Goal: Task Accomplishment & Management: Use online tool/utility

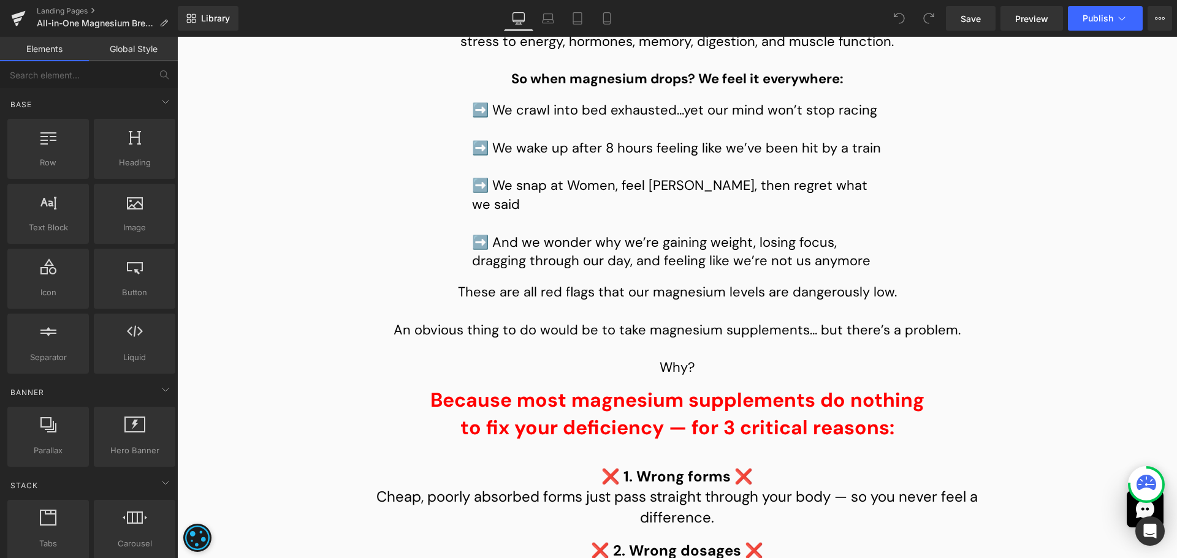
scroll to position [2759, 0]
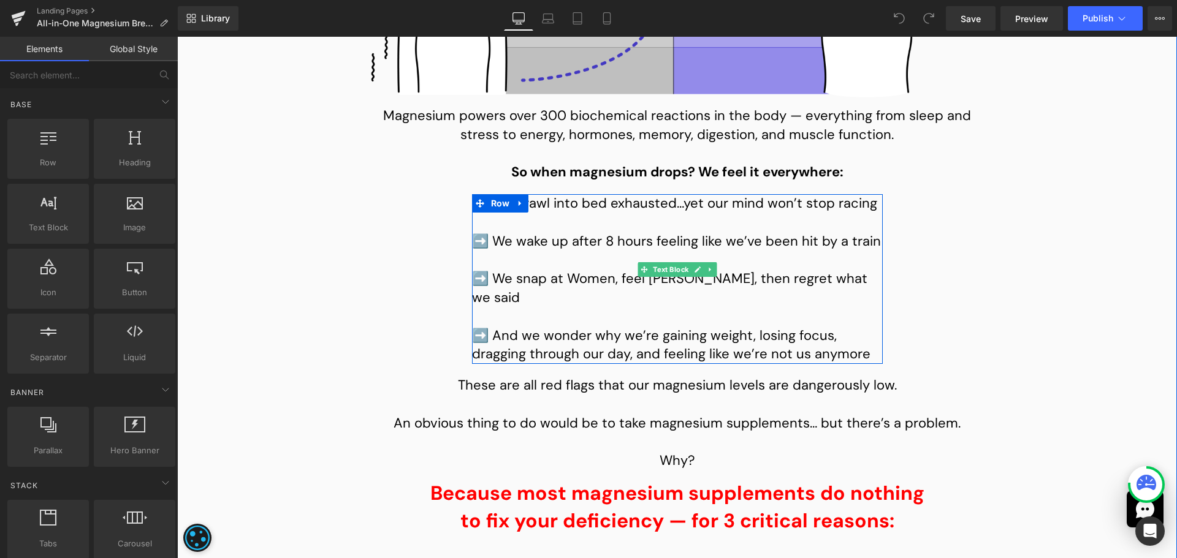
drag, startPoint x: 611, startPoint y: 240, endPoint x: 486, endPoint y: 226, distance: 125.8
click at [611, 213] on p "➡️ We crawl into bed exhausted…yet our mind won’t stop racing" at bounding box center [677, 203] width 411 height 19
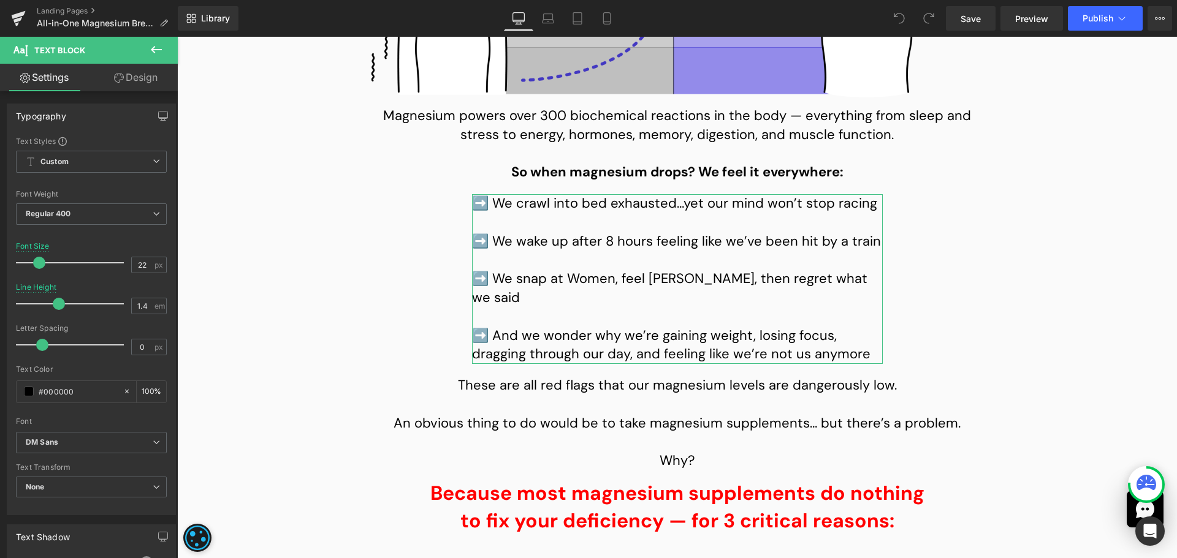
click at [140, 79] on link "Design" at bounding box center [135, 78] width 89 height 28
click at [0, 0] on div "Spacing" at bounding box center [0, 0] width 0 height 0
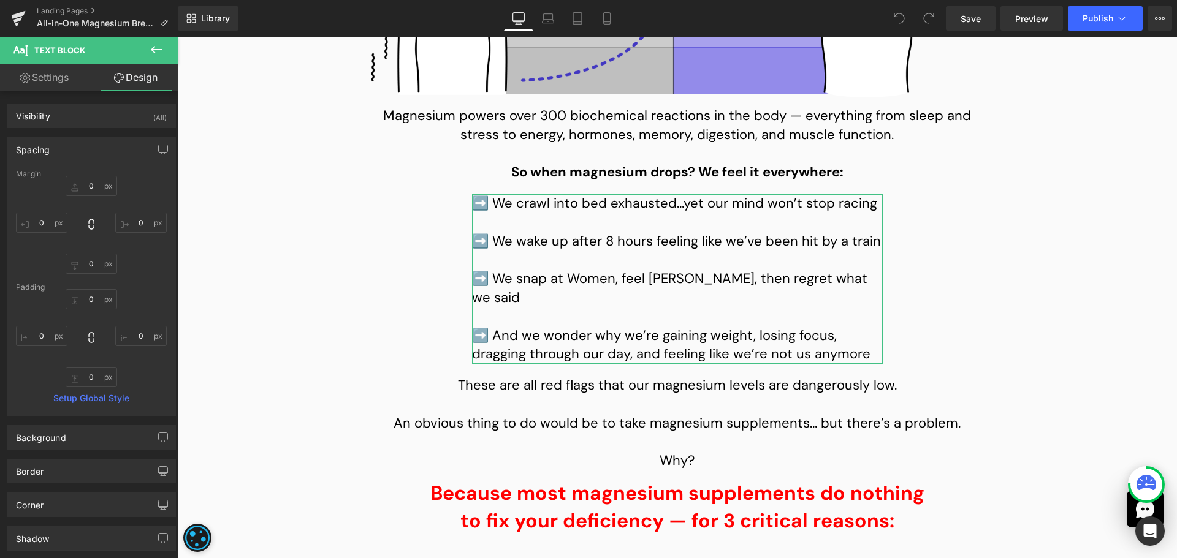
click at [89, 196] on div at bounding box center [91, 225] width 151 height 98
click at [91, 181] on input "text" at bounding box center [91, 186] width 51 height 20
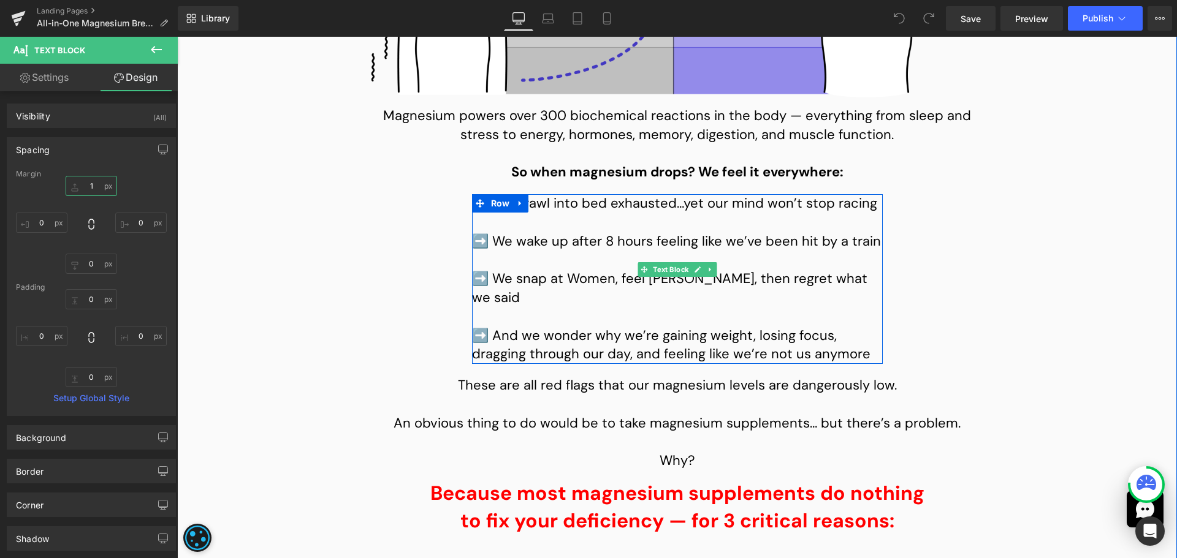
type input "0"
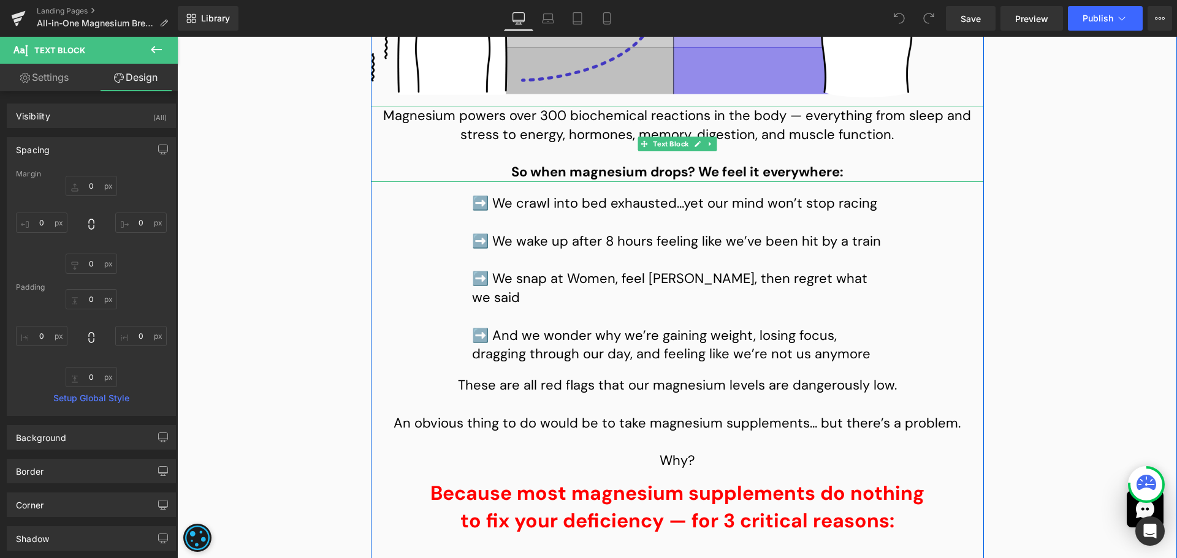
click at [633, 181] on strong "So when magnesium drops? We feel it everywhere:" at bounding box center [677, 172] width 332 height 18
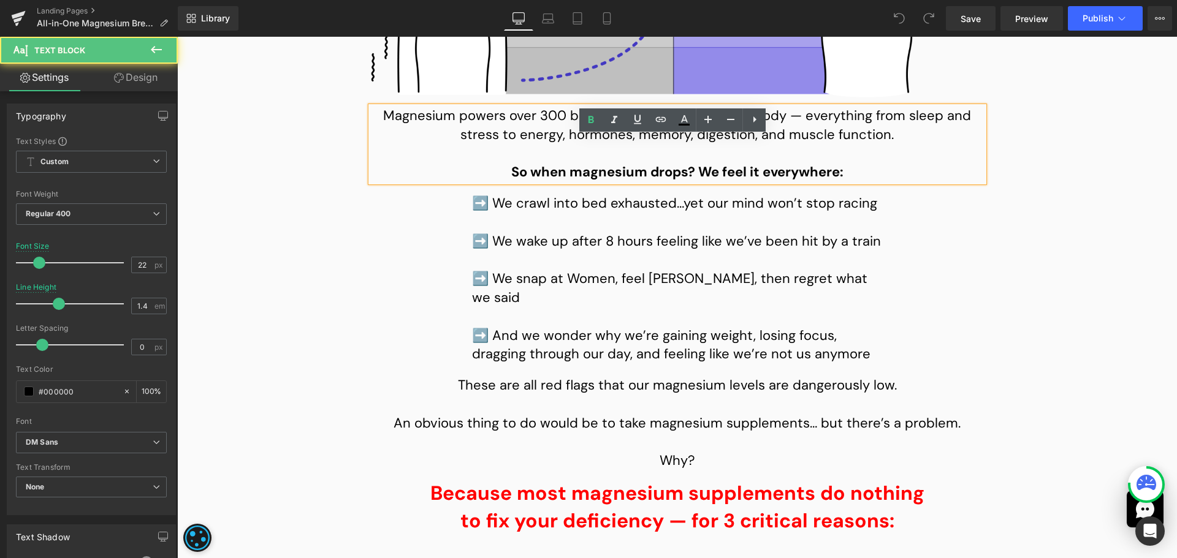
click at [620, 163] on p at bounding box center [677, 153] width 613 height 19
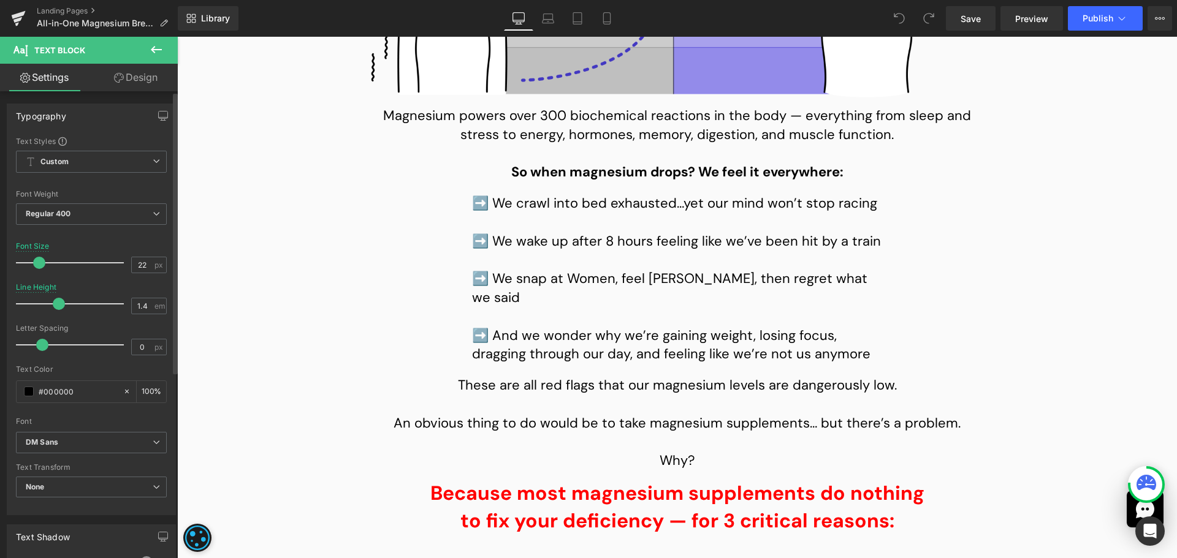
click at [61, 308] on span at bounding box center [59, 304] width 12 height 12
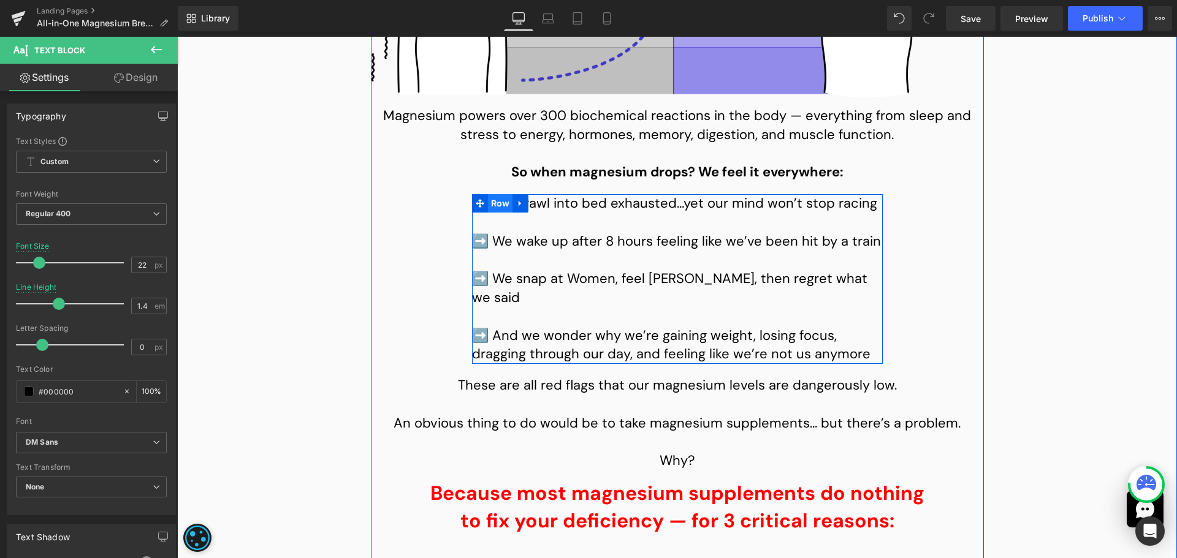
click at [492, 213] on span "Row" at bounding box center [500, 203] width 25 height 18
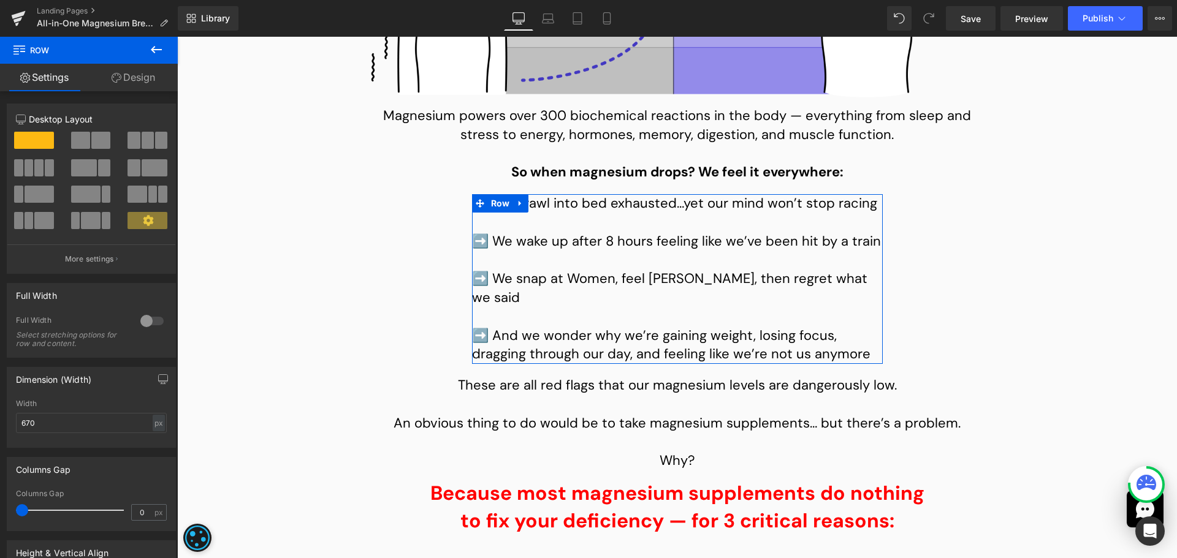
click at [130, 88] on link "Design" at bounding box center [133, 78] width 89 height 28
click at [0, 0] on div "Spacing" at bounding box center [0, 0] width 0 height 0
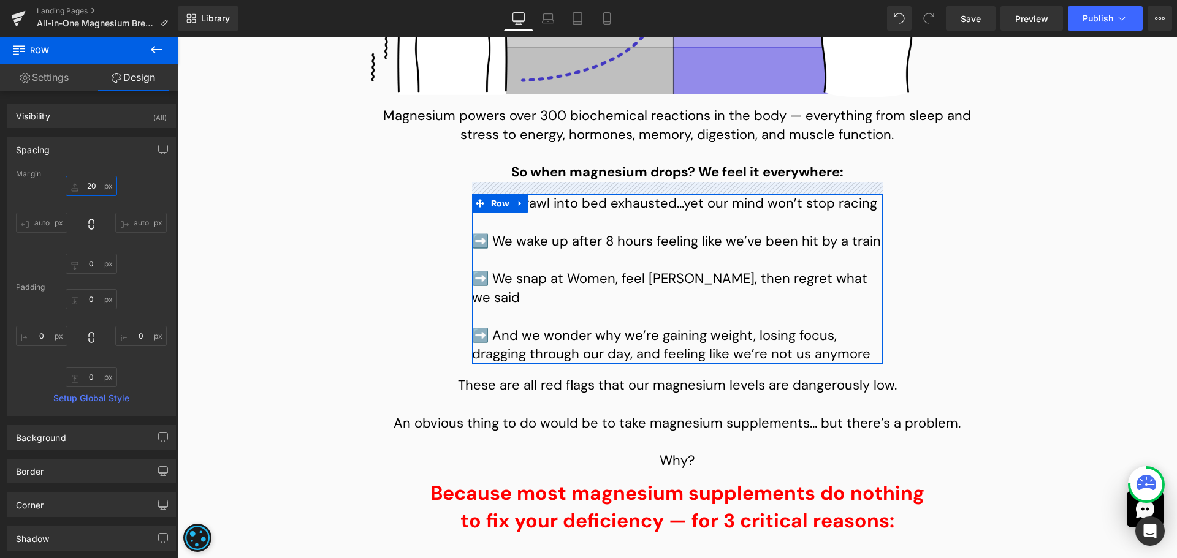
click at [88, 187] on input "text" at bounding box center [91, 186] width 51 height 20
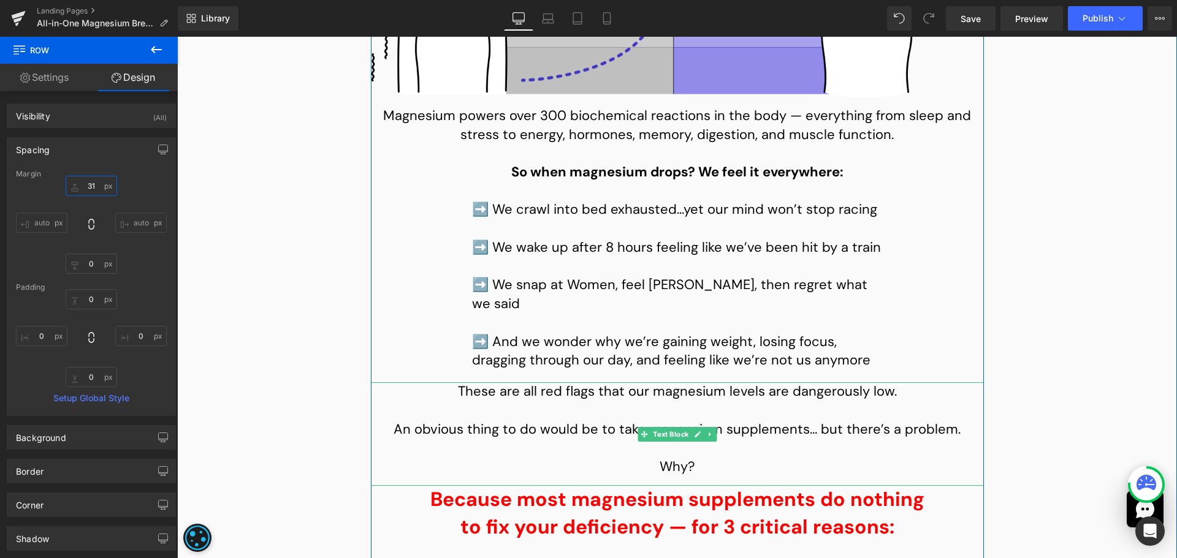
type input "30"
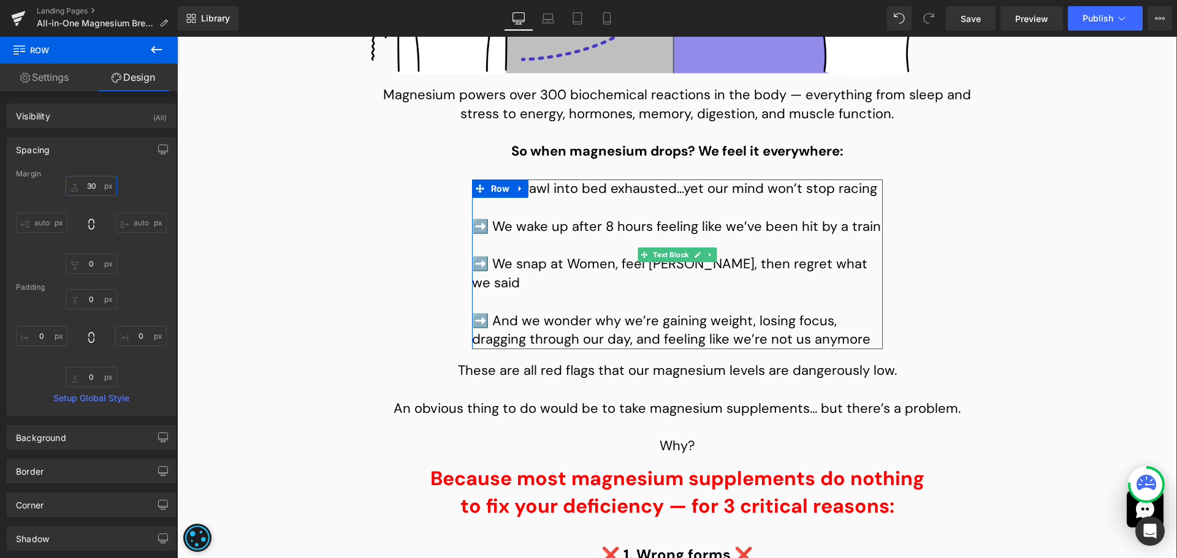
scroll to position [2820, 0]
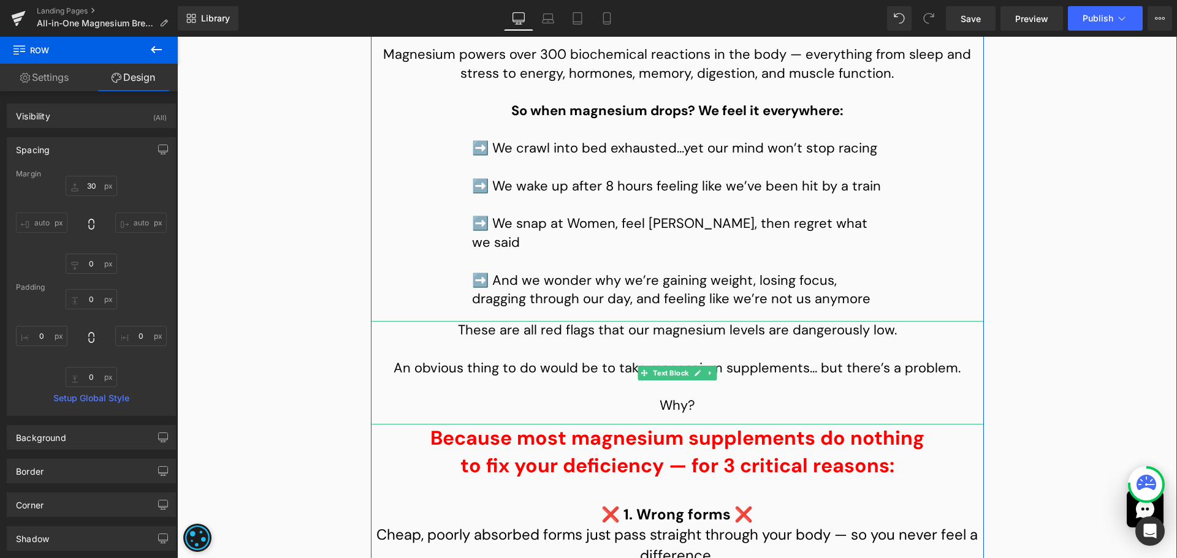
click at [605, 340] on p "These are all red flags that our magnesium levels are dangerously low." at bounding box center [677, 330] width 613 height 19
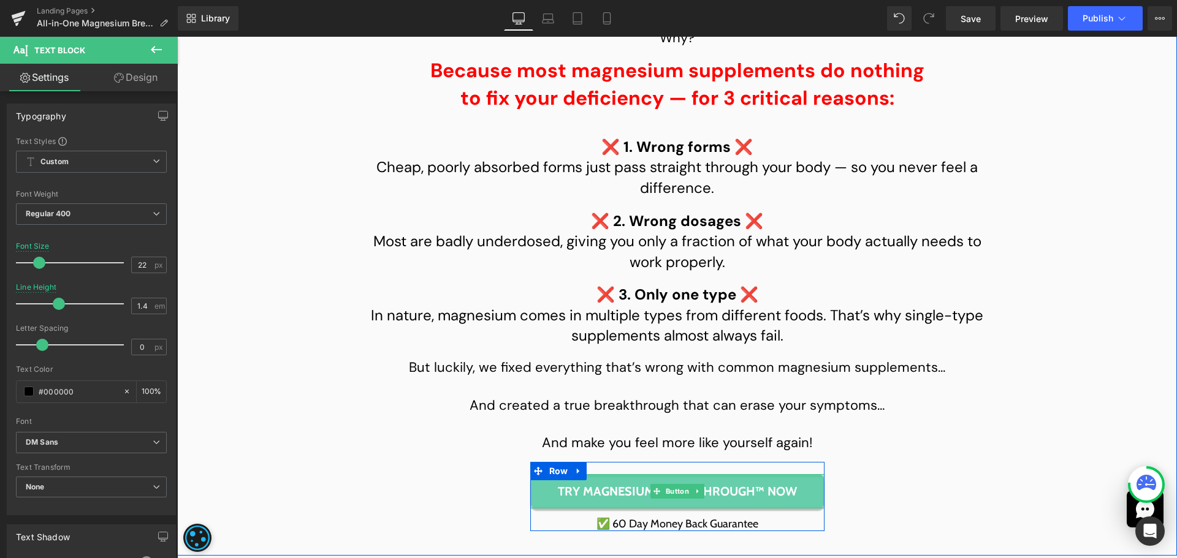
scroll to position [3126, 0]
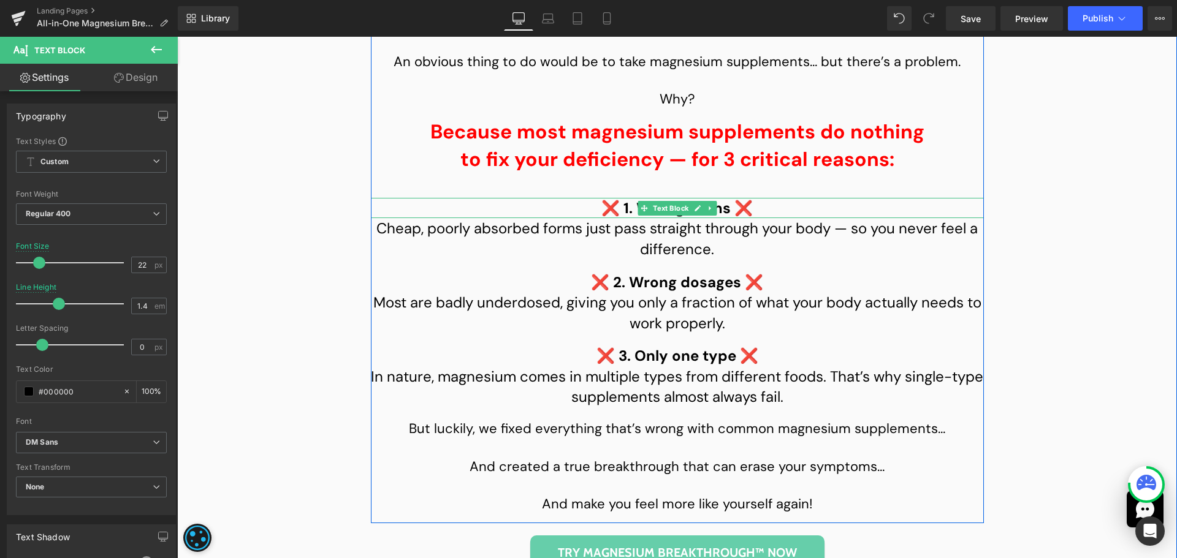
drag, startPoint x: 663, startPoint y: 219, endPoint x: 322, endPoint y: 153, distance: 346.7
click at [663, 216] on span "Text Block" at bounding box center [670, 208] width 40 height 15
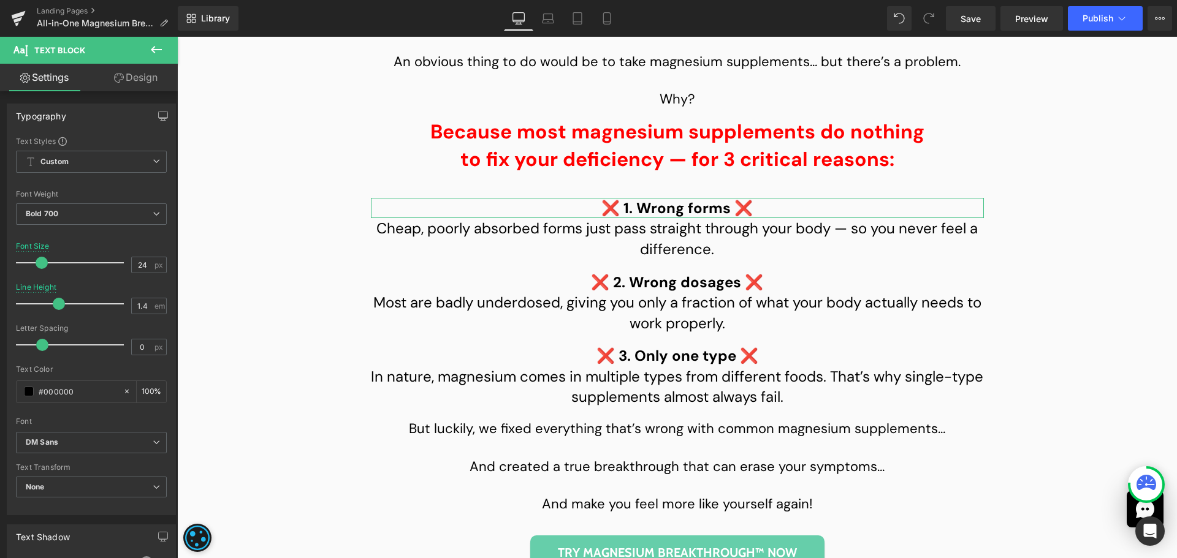
click at [145, 68] on link "Design" at bounding box center [135, 78] width 89 height 28
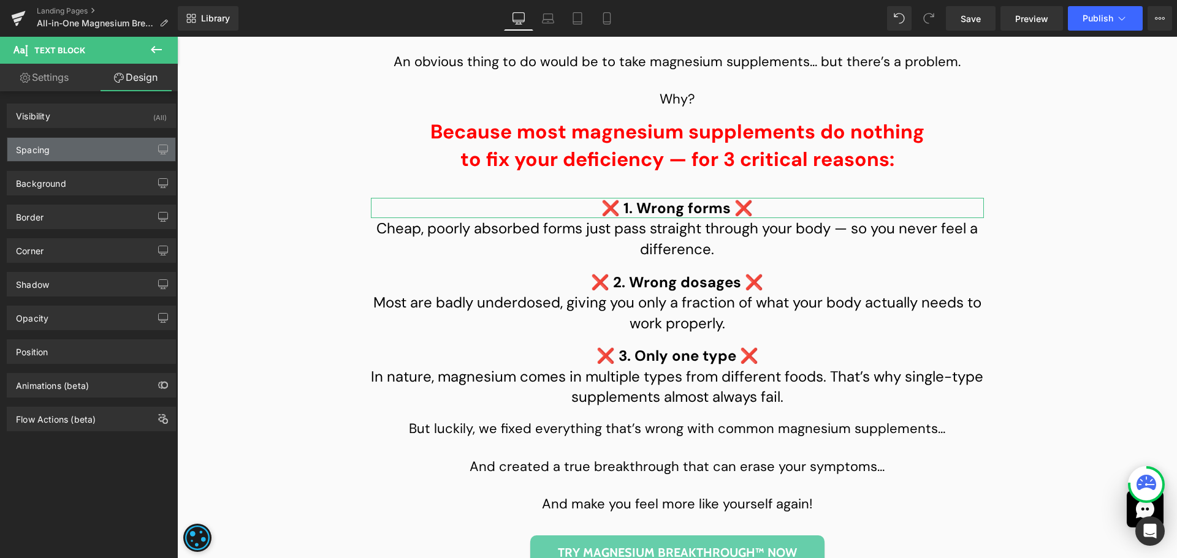
click at [90, 145] on div "Spacing" at bounding box center [91, 149] width 168 height 23
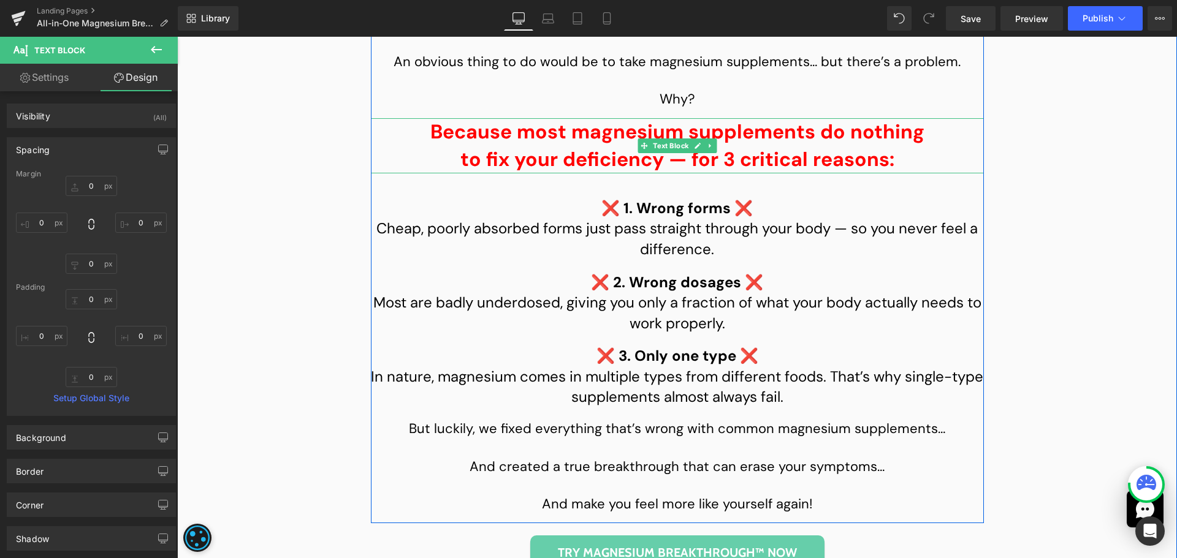
click at [668, 170] on p "to fix your deficiency — for 3 critical reasons:" at bounding box center [677, 160] width 613 height 28
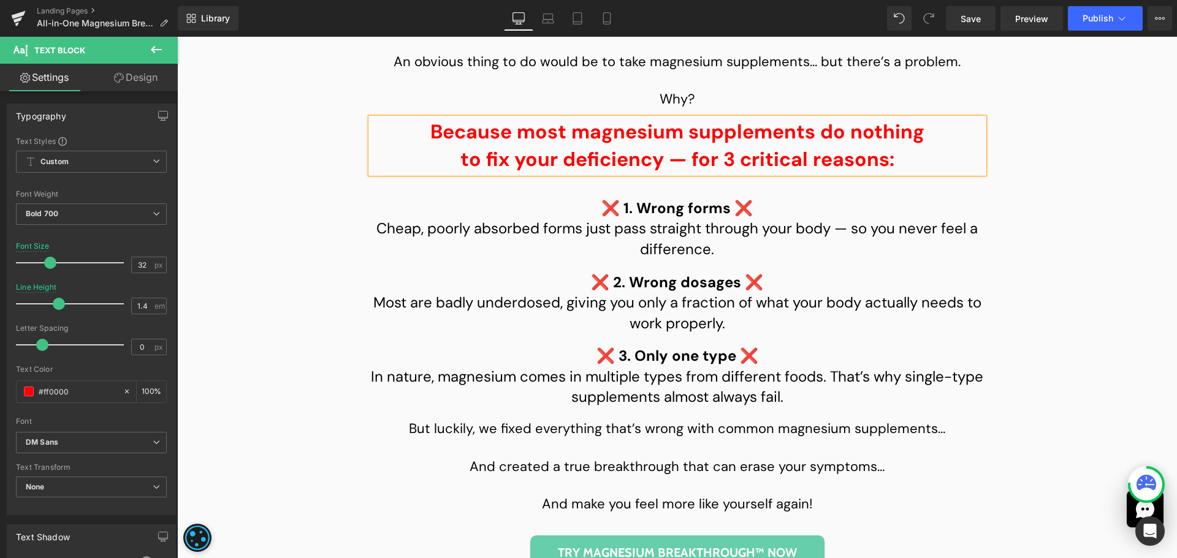
click at [151, 83] on link "Design" at bounding box center [135, 78] width 89 height 28
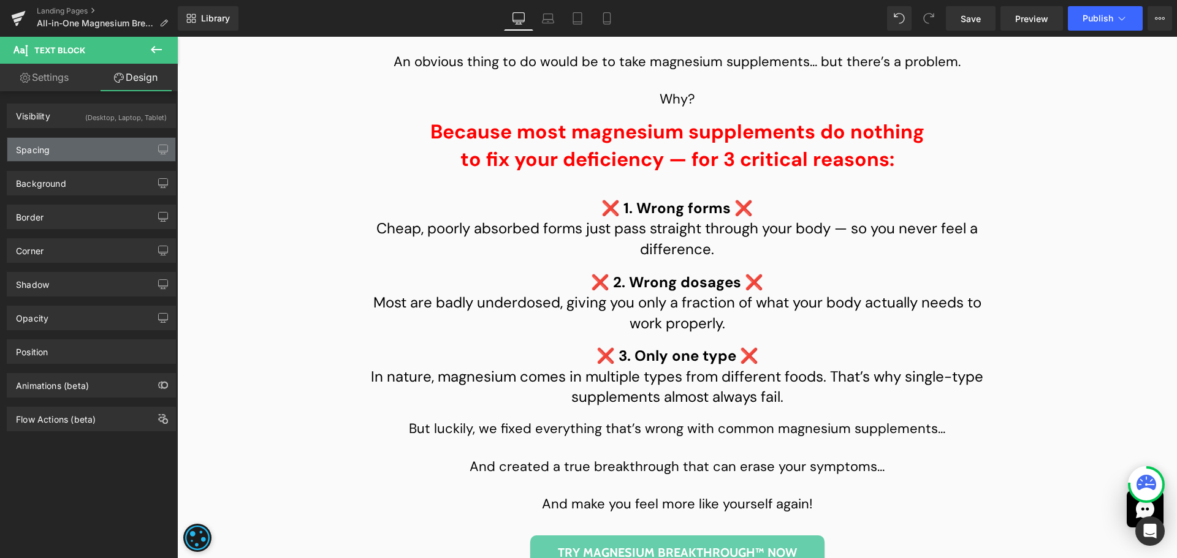
click at [47, 153] on div "Spacing" at bounding box center [33, 146] width 34 height 17
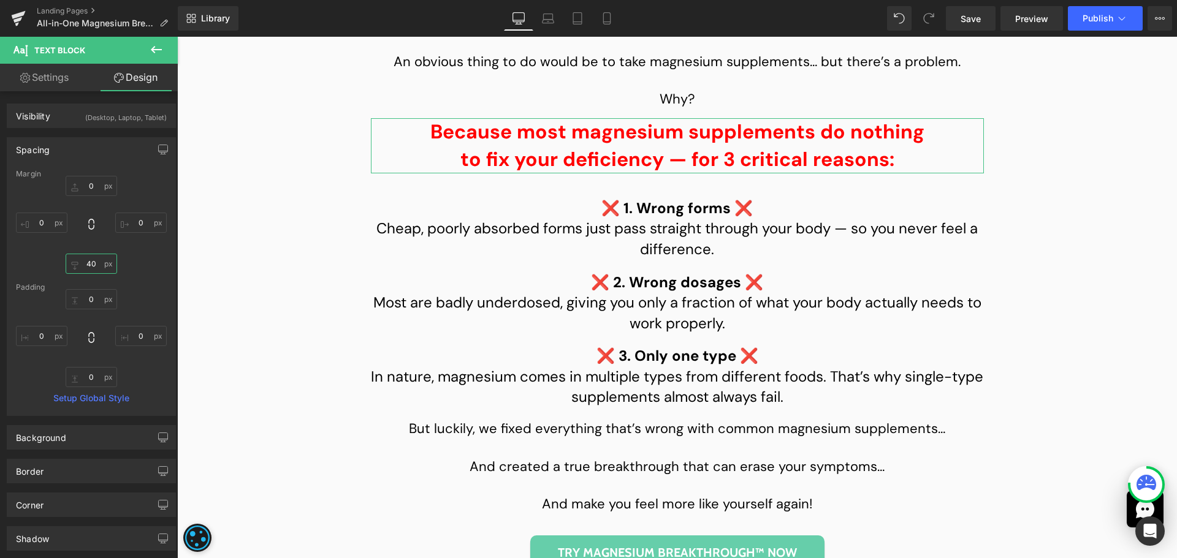
click at [95, 264] on input "text" at bounding box center [91, 264] width 51 height 20
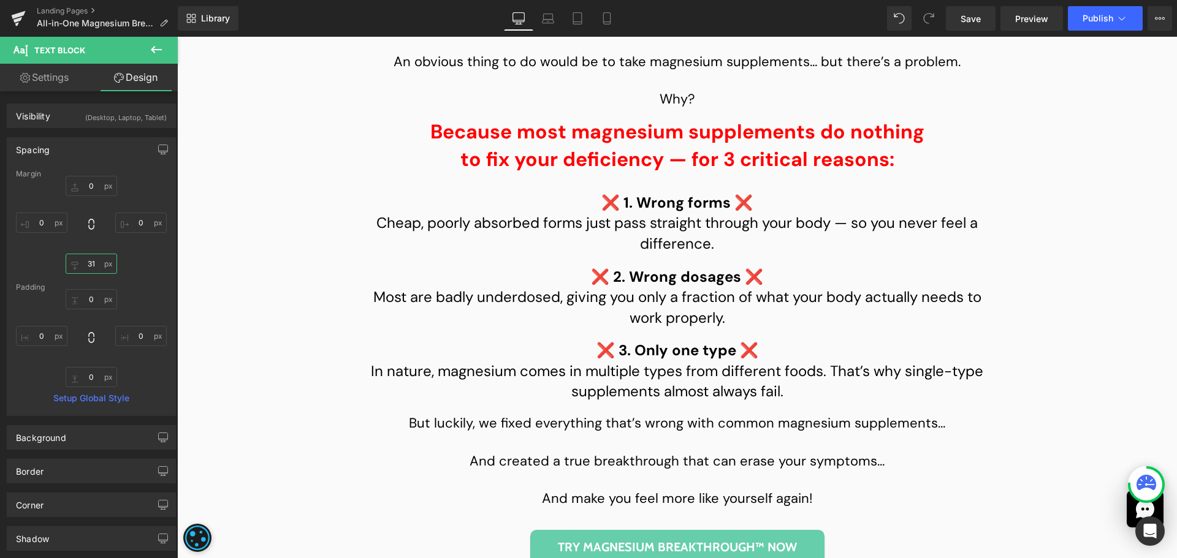
type input "30"
drag, startPoint x: 543, startPoint y: 23, endPoint x: 162, endPoint y: 47, distance: 382.1
click at [543, 23] on icon at bounding box center [549, 22] width 12 height 4
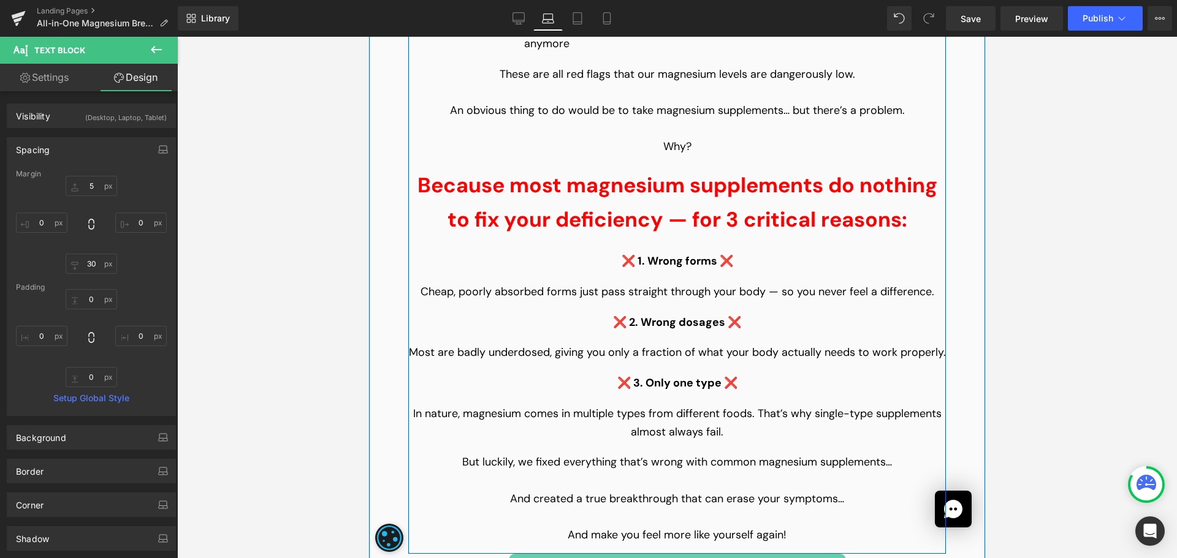
scroll to position [2652, 0]
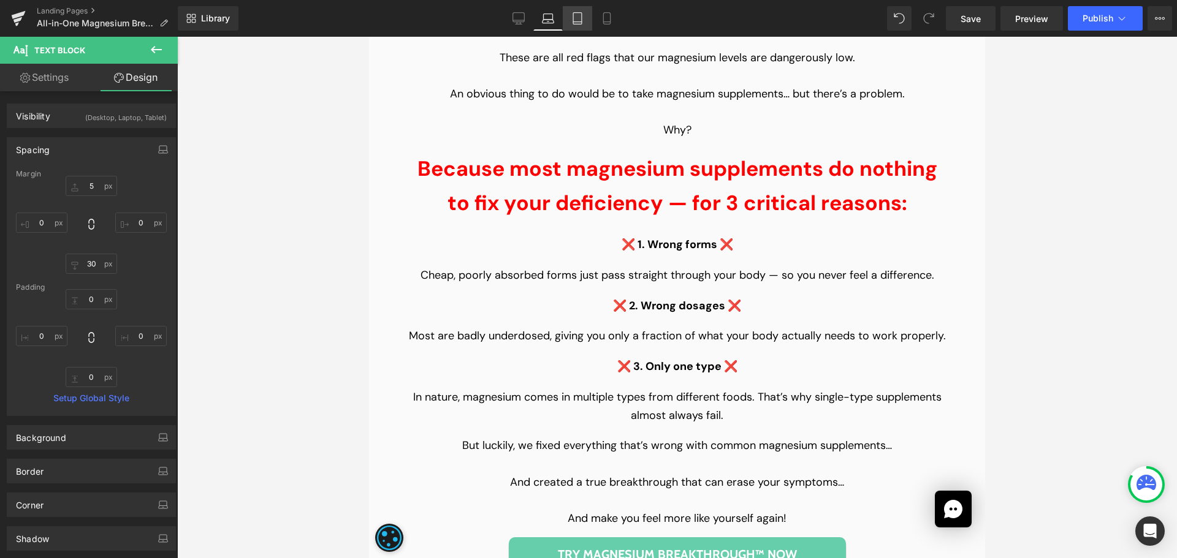
click at [581, 12] on icon at bounding box center [577, 18] width 12 height 12
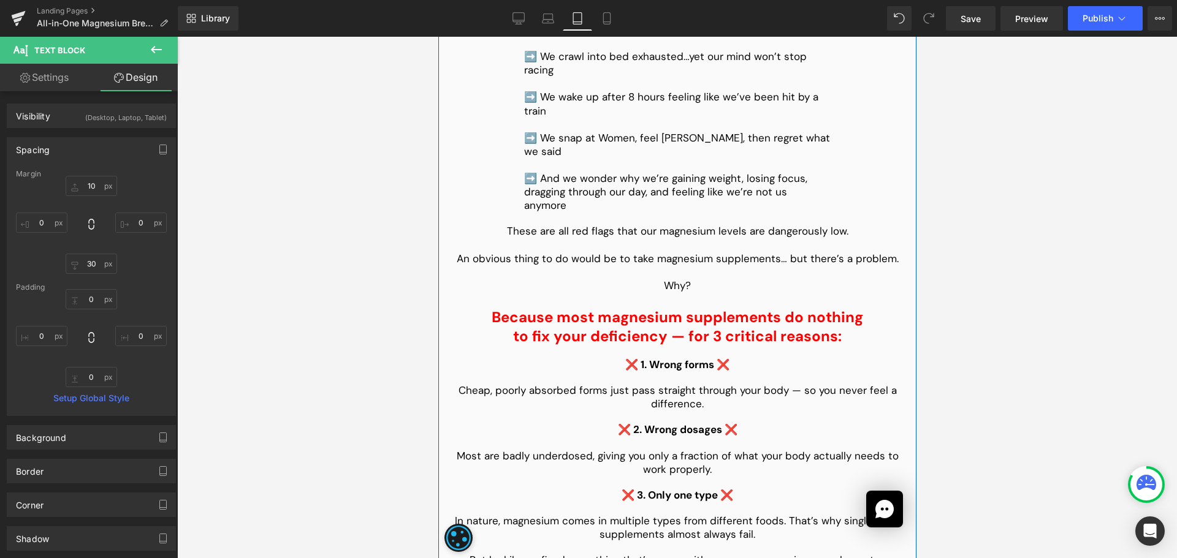
scroll to position [3614, 0]
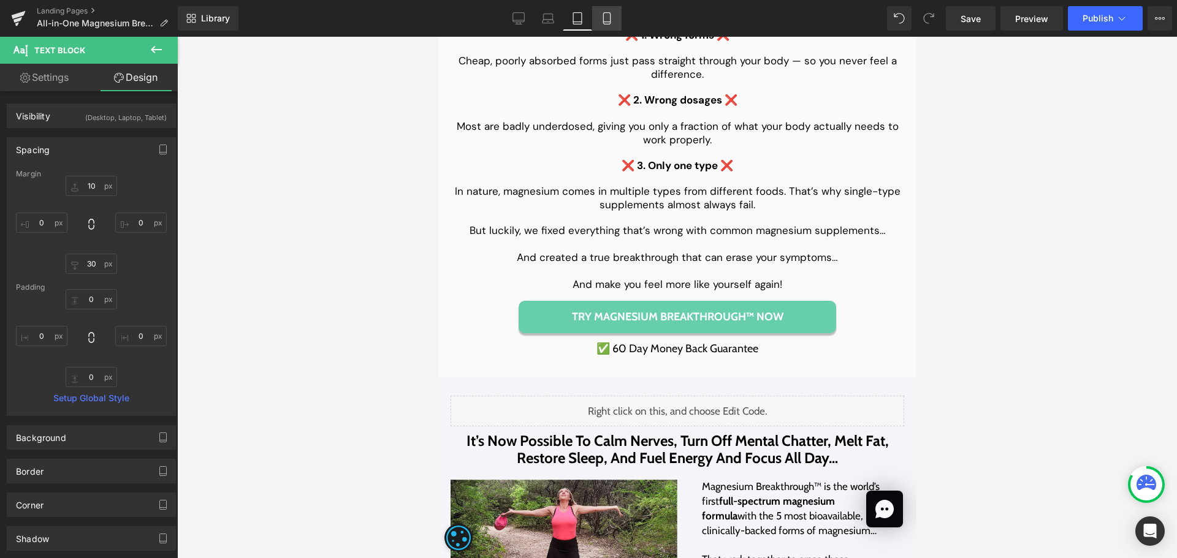
click at [602, 20] on icon at bounding box center [607, 18] width 12 height 12
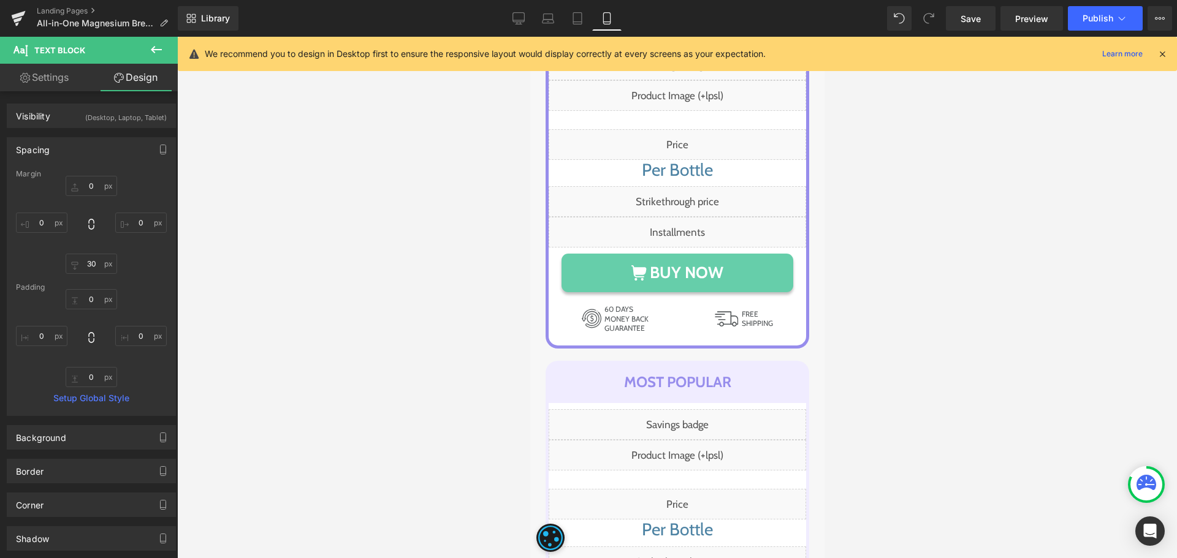
scroll to position [11402, 0]
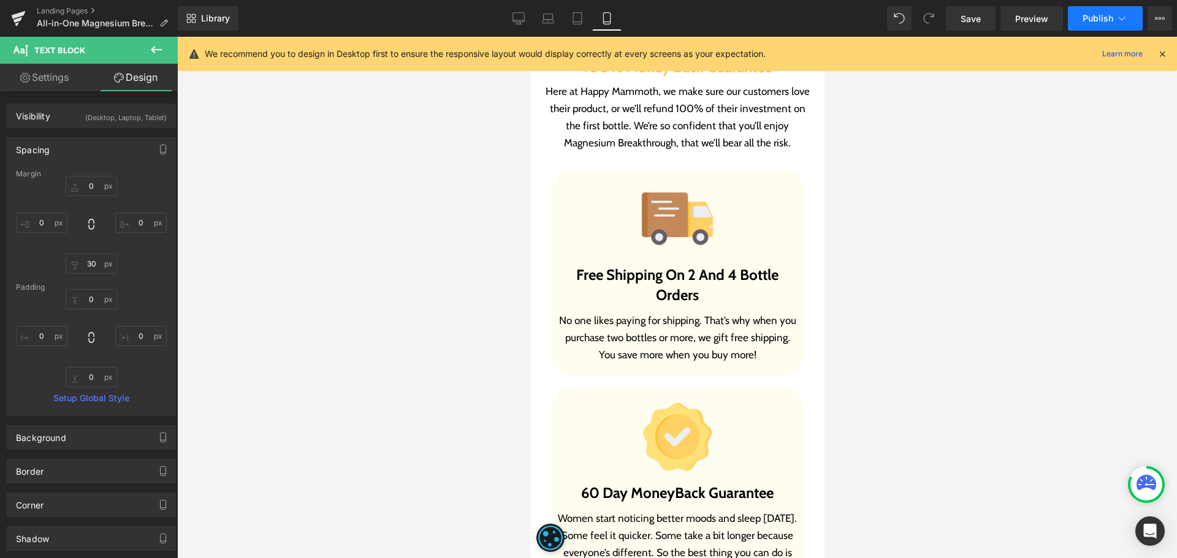
click at [1099, 20] on span "Publish" at bounding box center [1098, 18] width 31 height 10
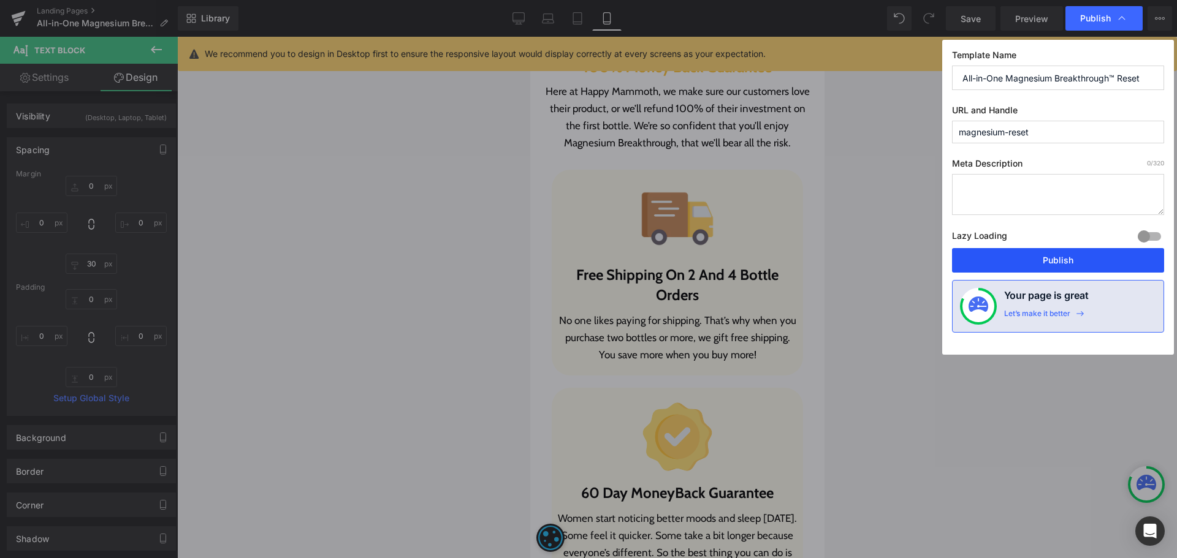
click at [1068, 267] on button "Publish" at bounding box center [1058, 260] width 212 height 25
